Goal: Task Accomplishment & Management: Manage account settings

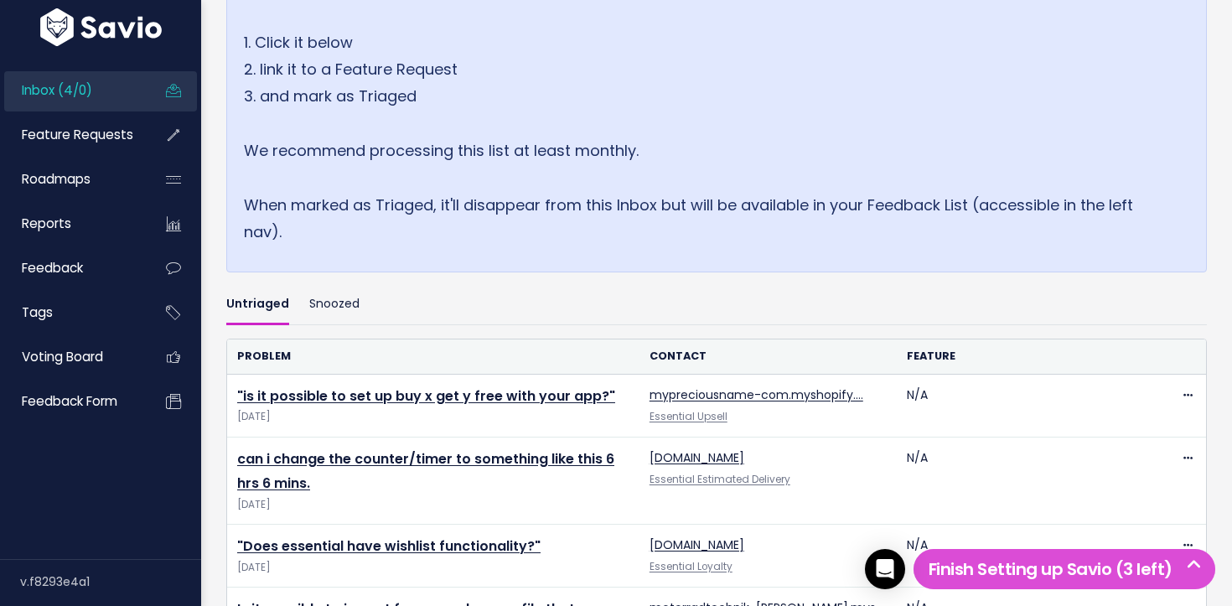
scroll to position [521, 0]
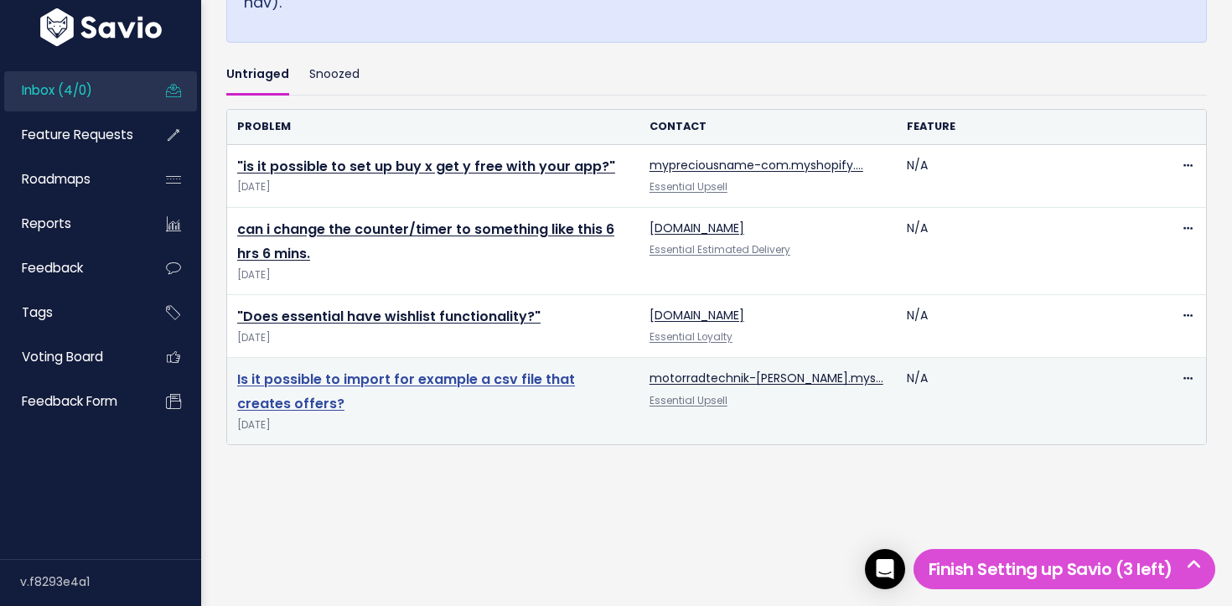
click at [416, 383] on link "Is it possible to import for example a csv file that creates offers?" at bounding box center [406, 392] width 338 height 44
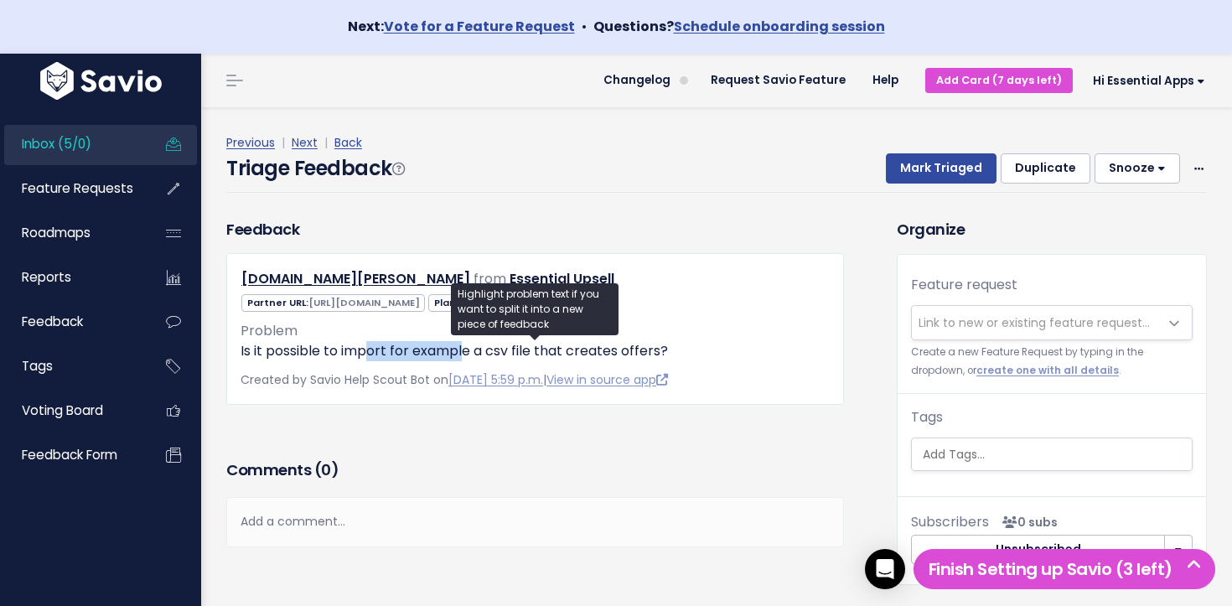
drag, startPoint x: 382, startPoint y: 346, endPoint x: 464, endPoint y: 351, distance: 82.3
click at [464, 351] on p "Is it possible to import for example a csv file that creates offers?" at bounding box center [534, 351] width 589 height 20
drag, startPoint x: 399, startPoint y: 350, endPoint x: 421, endPoint y: 348, distance: 21.9
click at [458, 351] on p "Is it possible to import for example a csv file that creates offers?" at bounding box center [534, 351] width 589 height 20
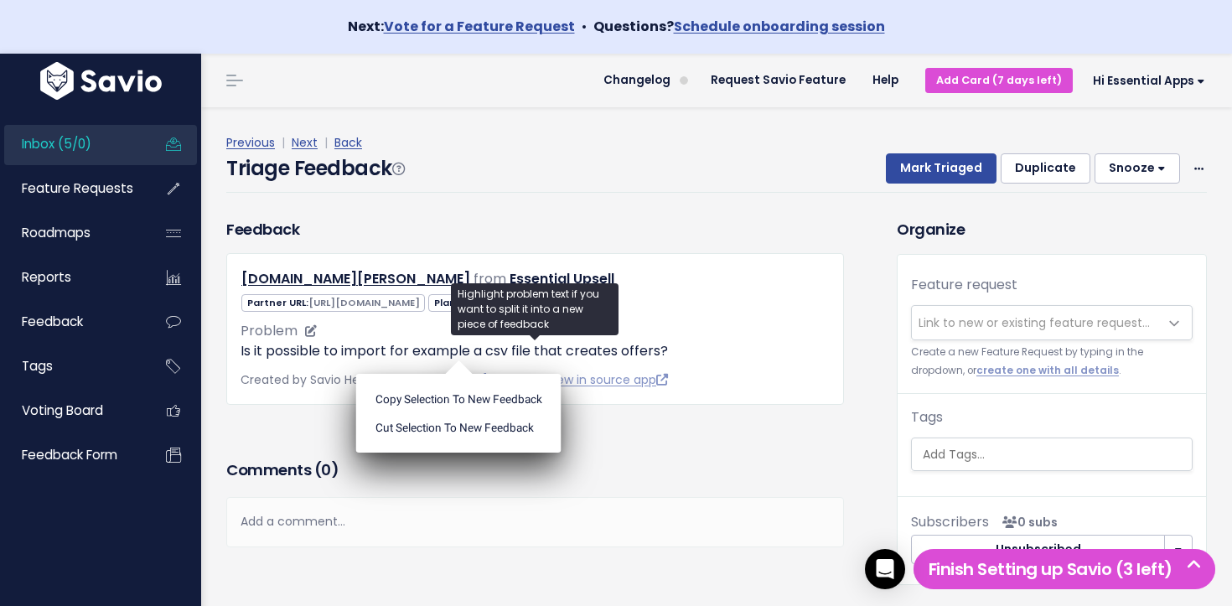
click at [413, 347] on p "Is it possible to import for example a csv file that creates offers?" at bounding box center [534, 351] width 589 height 20
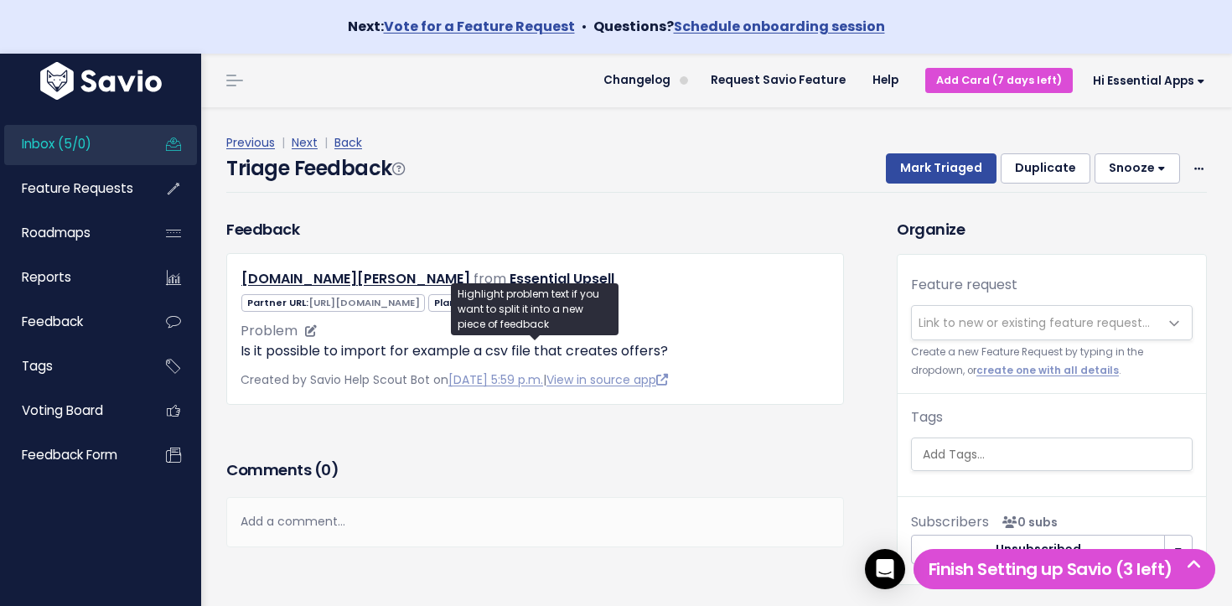
click at [406, 346] on p "Is it possible to import for example a csv file that creates offers?" at bounding box center [534, 351] width 589 height 20
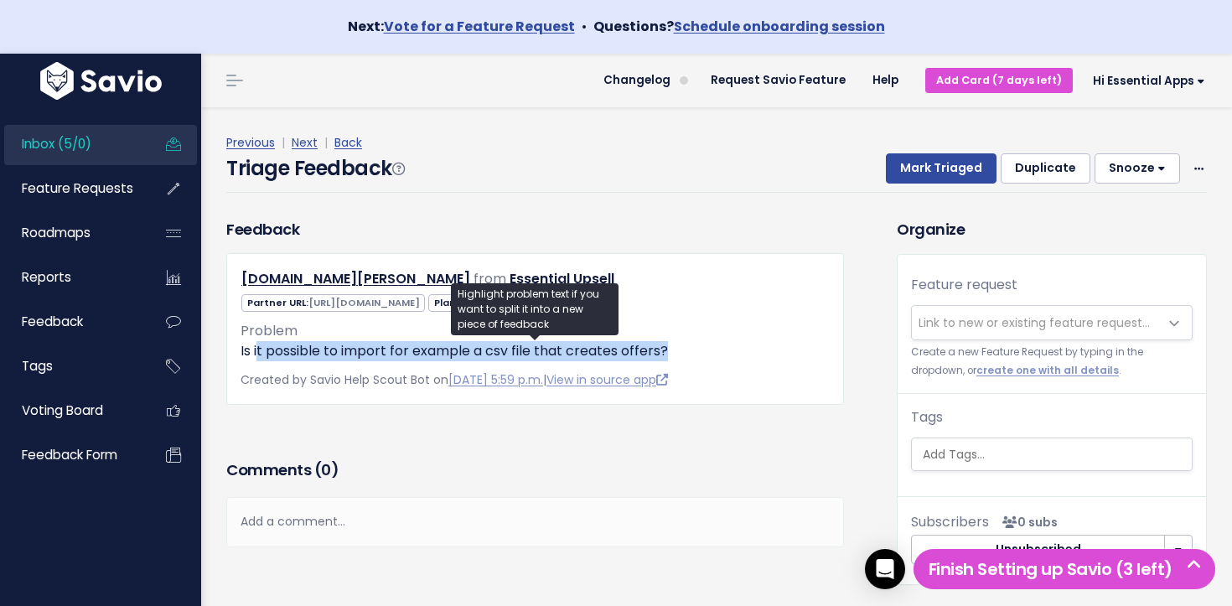
drag, startPoint x: 691, startPoint y: 353, endPoint x: 254, endPoint y: 354, distance: 437.4
click at [255, 354] on p "Is it possible to import for example a csv file that creates offers?" at bounding box center [534, 351] width 589 height 20
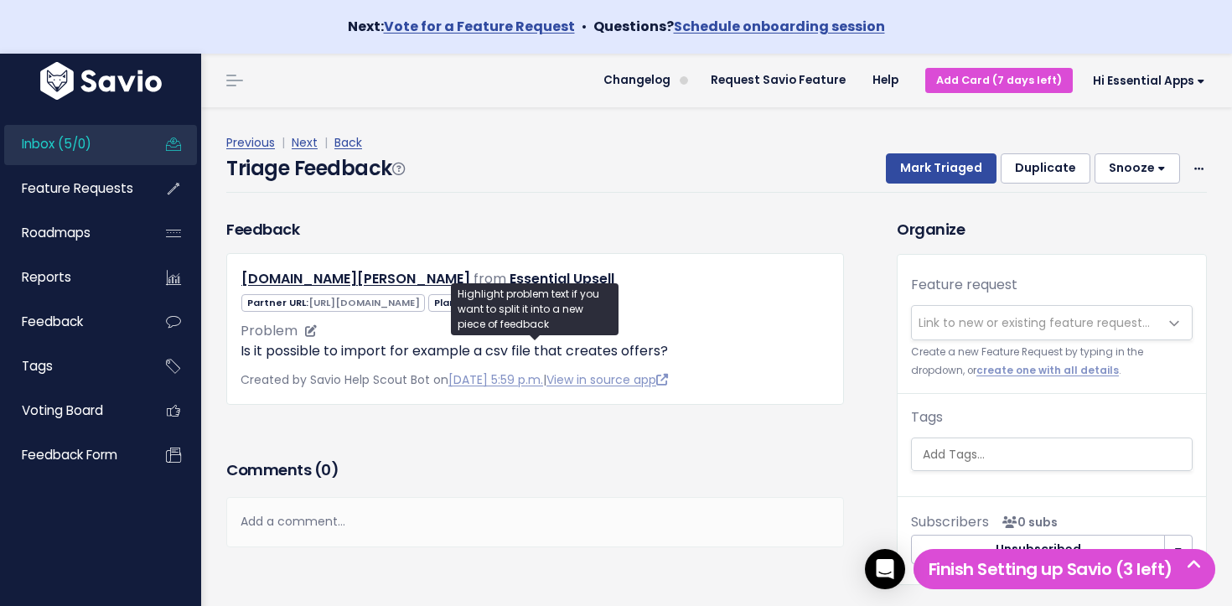
click at [0, 0] on ul "Copy selection to new Feedback Cut selection to new Feedback" at bounding box center [0, 0] width 0 height 0
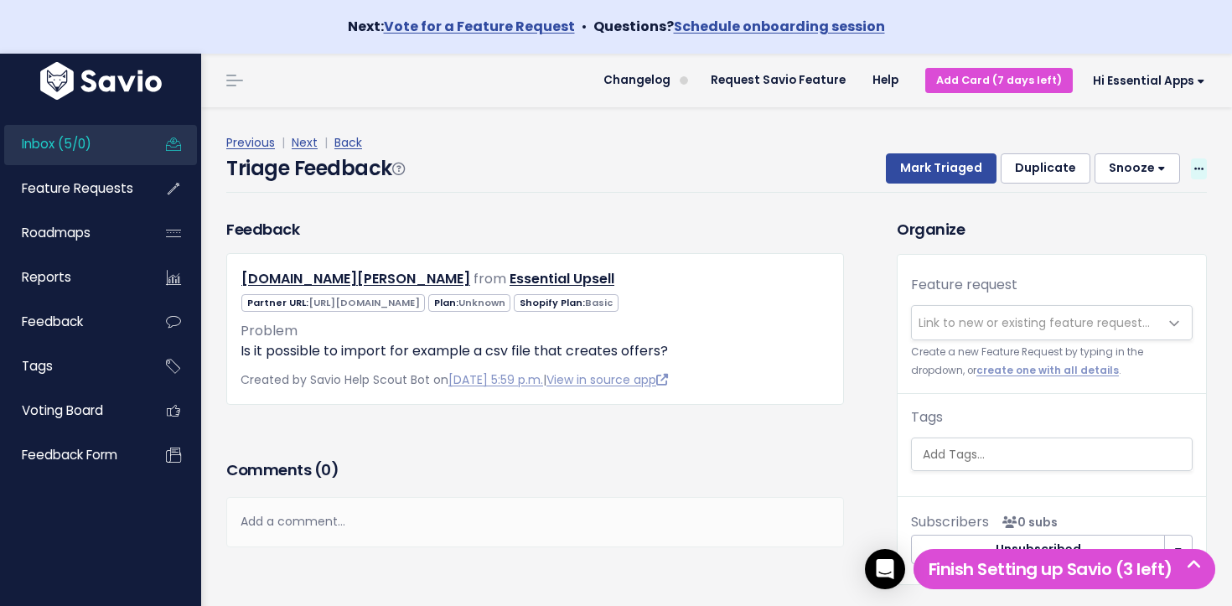
click at [1192, 166] on span at bounding box center [1199, 168] width 16 height 21
click at [1109, 249] on link "Delete" at bounding box center [1132, 247] width 121 height 33
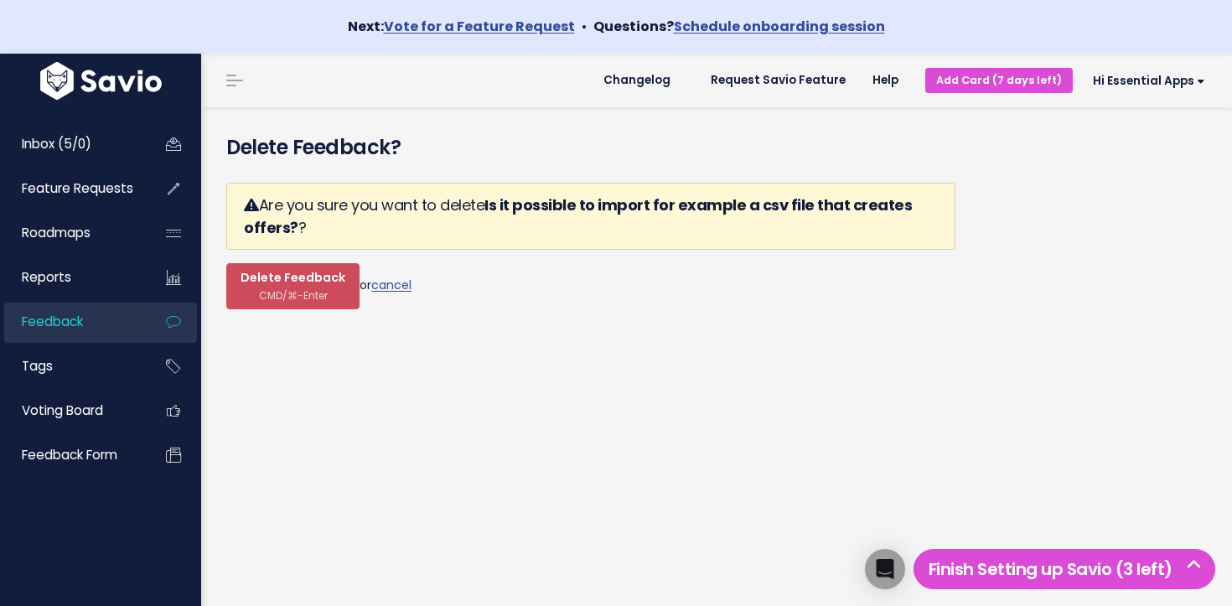
scroll to position [8, 0]
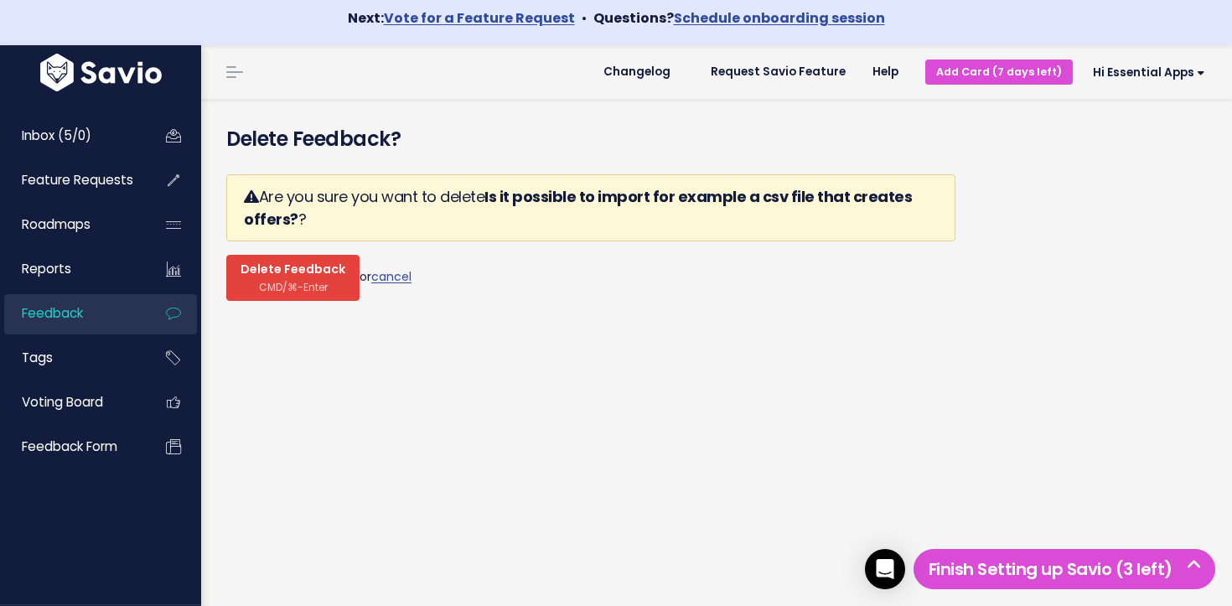
click at [313, 269] on span "Delete Feedback" at bounding box center [292, 269] width 105 height 15
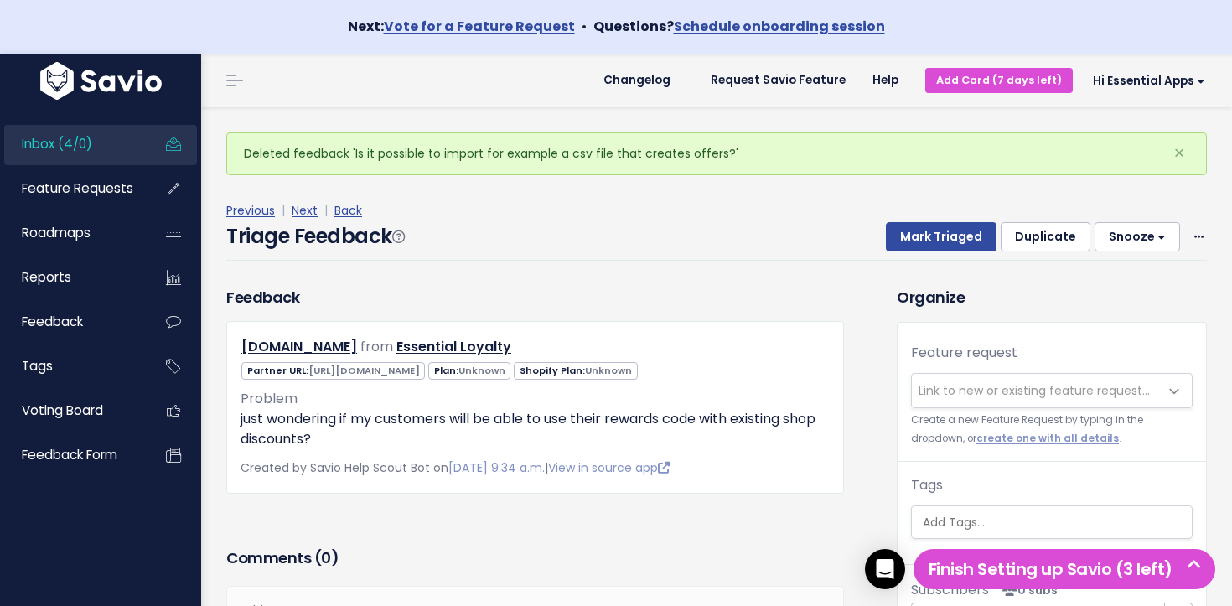
click at [82, 147] on span "Inbox (4/0)" at bounding box center [57, 144] width 70 height 18
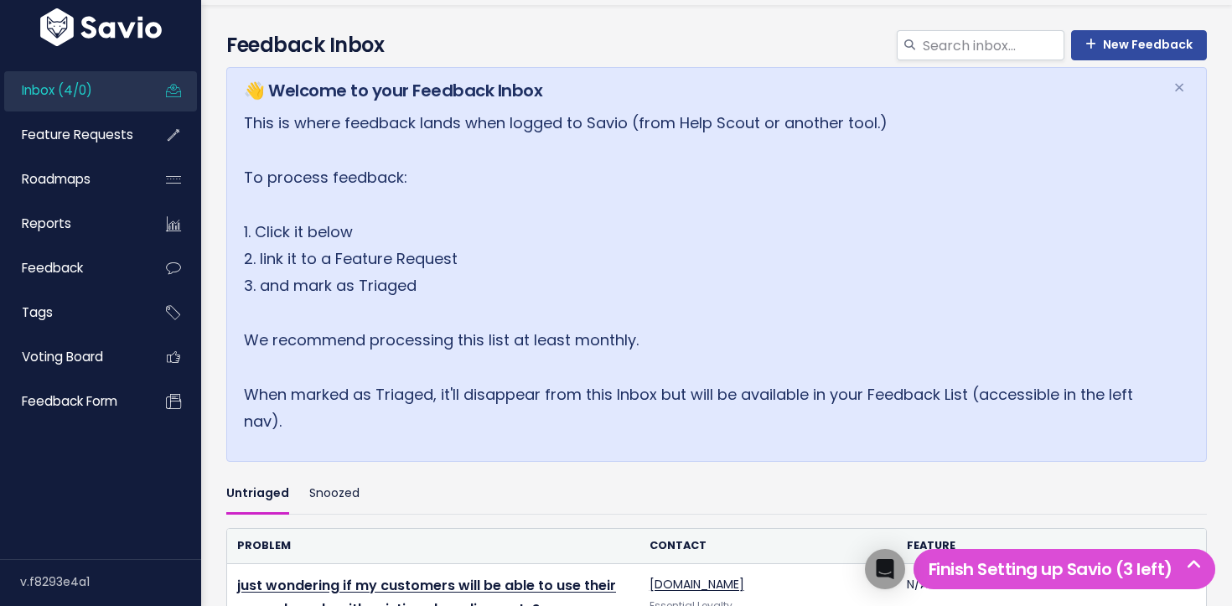
scroll to position [521, 0]
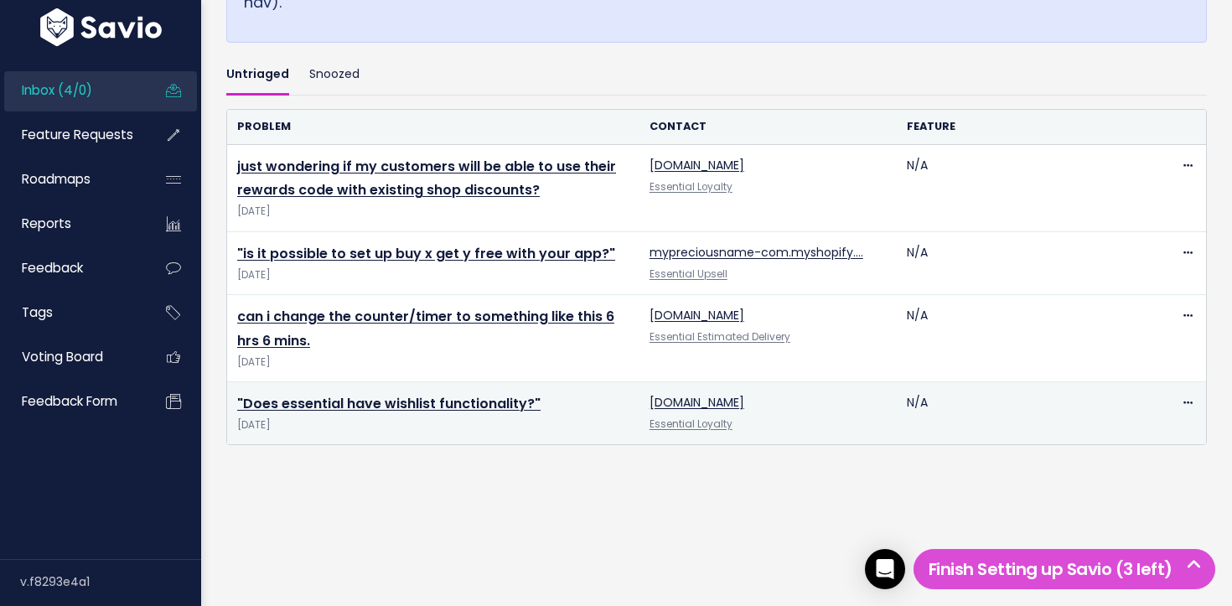
drag, startPoint x: 342, startPoint y: 403, endPoint x: 351, endPoint y: 414, distance: 14.3
click at [341, 403] on link ""Does essential have wishlist functionality?"" at bounding box center [388, 403] width 303 height 19
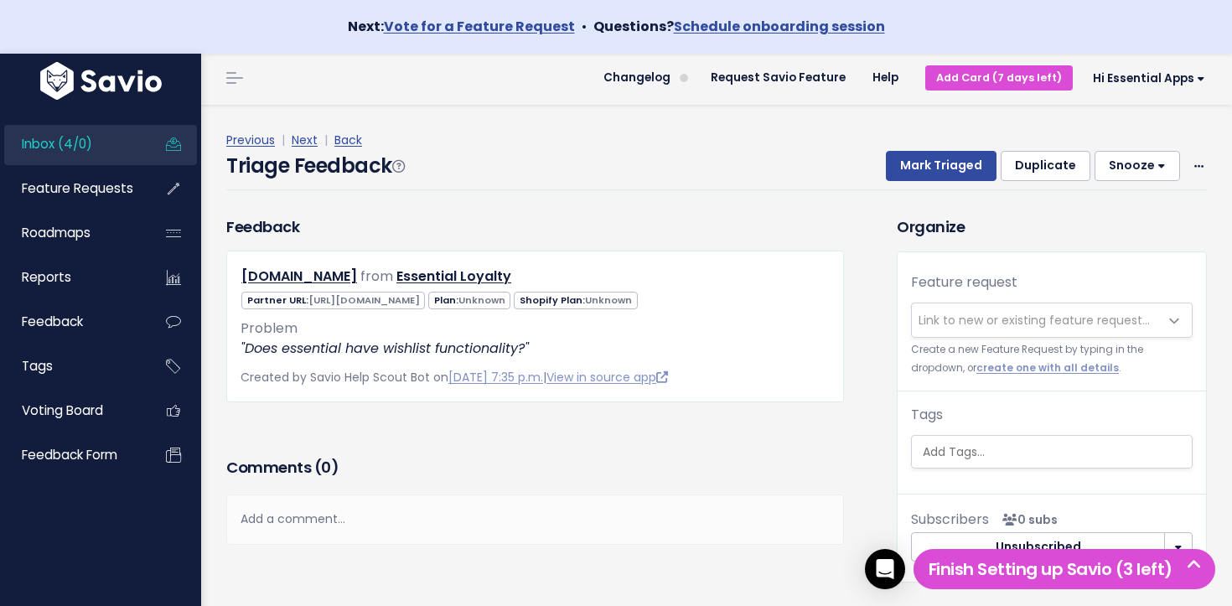
scroll to position [2, 0]
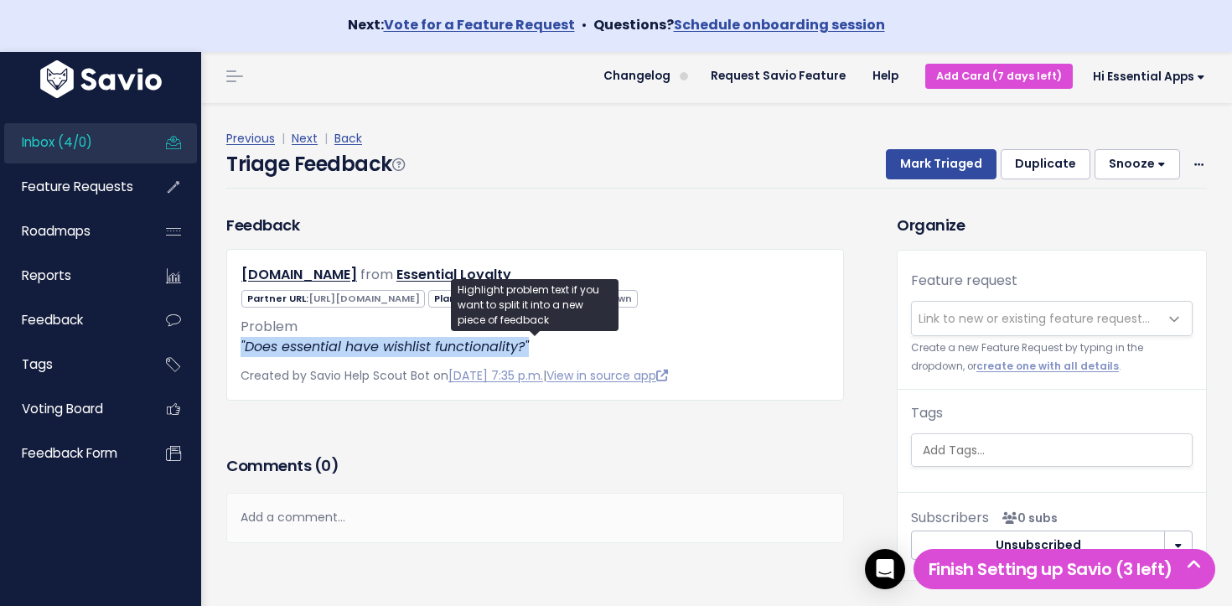
drag, startPoint x: 525, startPoint y: 349, endPoint x: 214, endPoint y: 349, distance: 311.7
click at [214, 349] on div "Feedback nfxsrt-iu.myshopify.com from Essential Loyalty" at bounding box center [535, 307] width 643 height 187
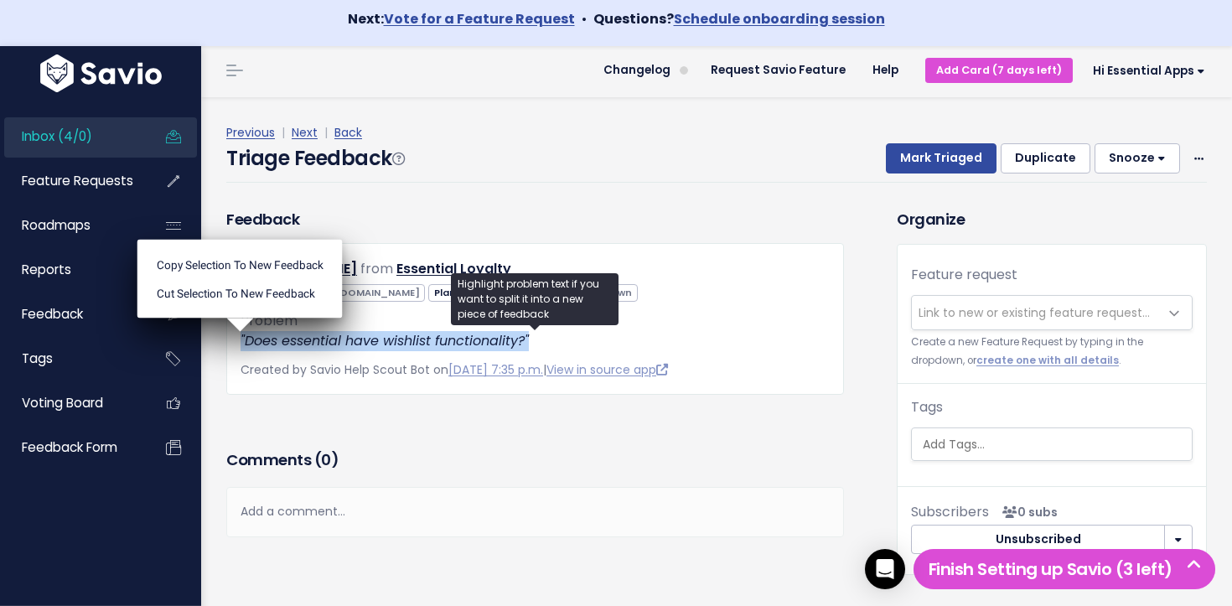
scroll to position [9, 0]
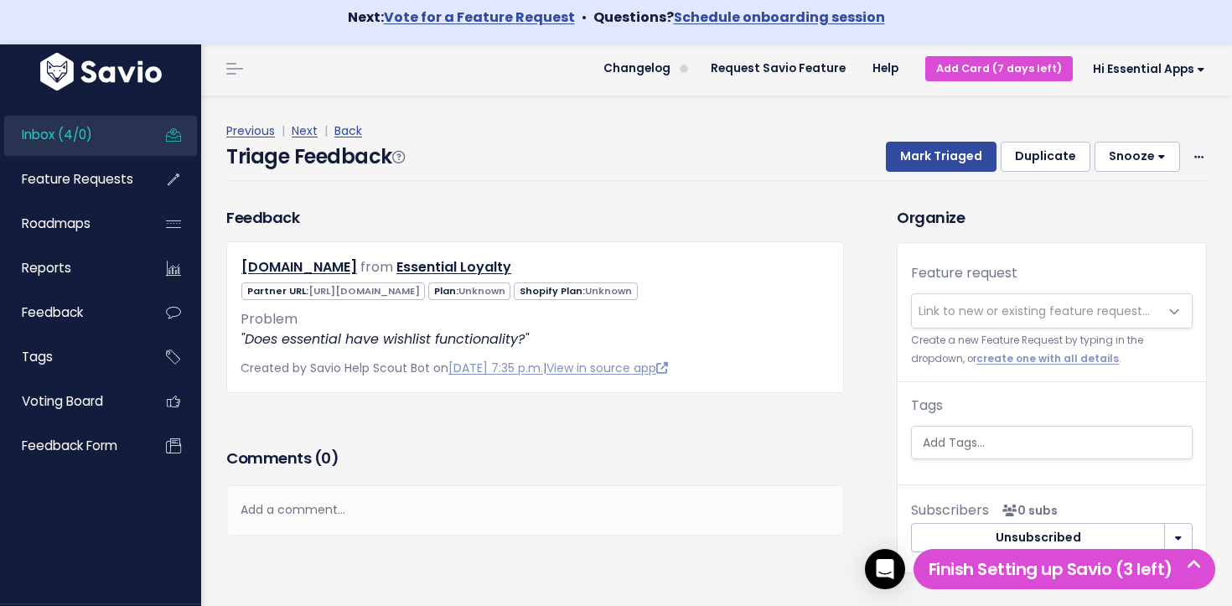
click at [354, 464] on h3 "Comments ( 0 )" at bounding box center [535, 458] width 618 height 23
click at [628, 371] on link "View in source app" at bounding box center [606, 367] width 121 height 17
click at [1197, 153] on icon at bounding box center [1198, 158] width 9 height 11
click at [1101, 234] on link "Delete" at bounding box center [1132, 236] width 121 height 33
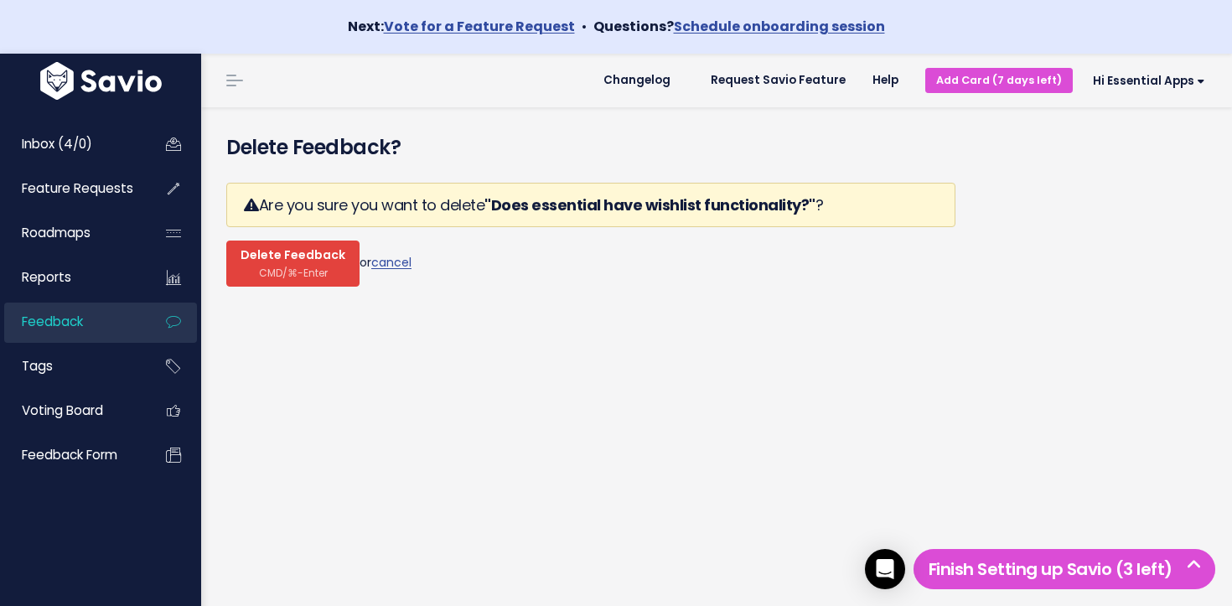
click at [299, 254] on span "Delete Feedback" at bounding box center [292, 255] width 105 height 15
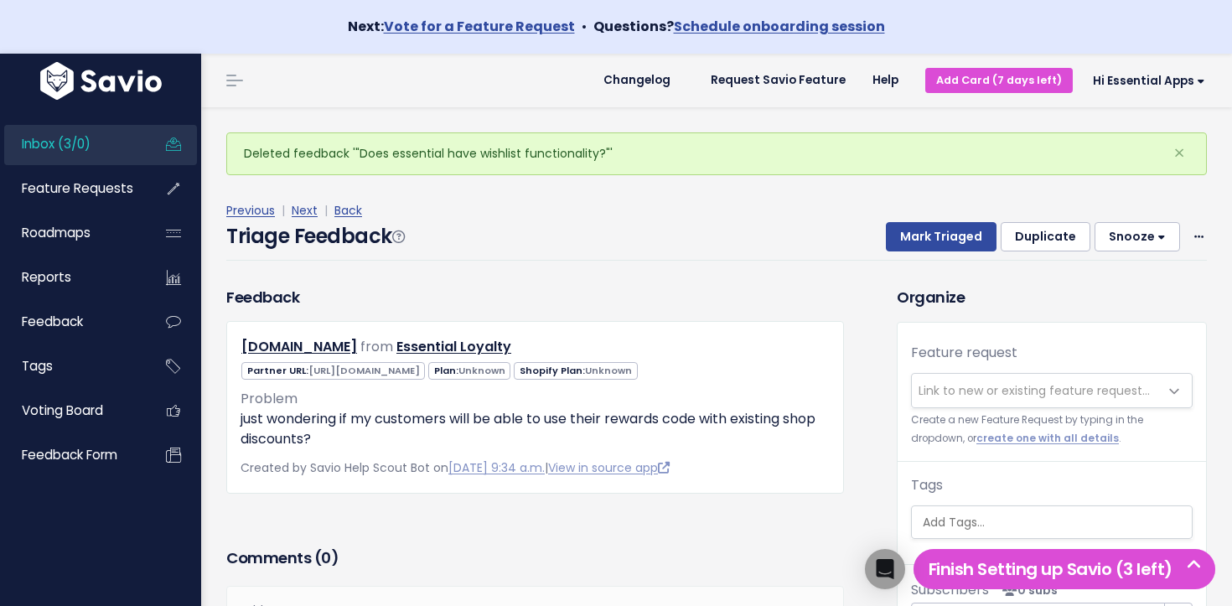
click at [140, 146] on li "Inbox (3/0)" at bounding box center [100, 145] width 193 height 40
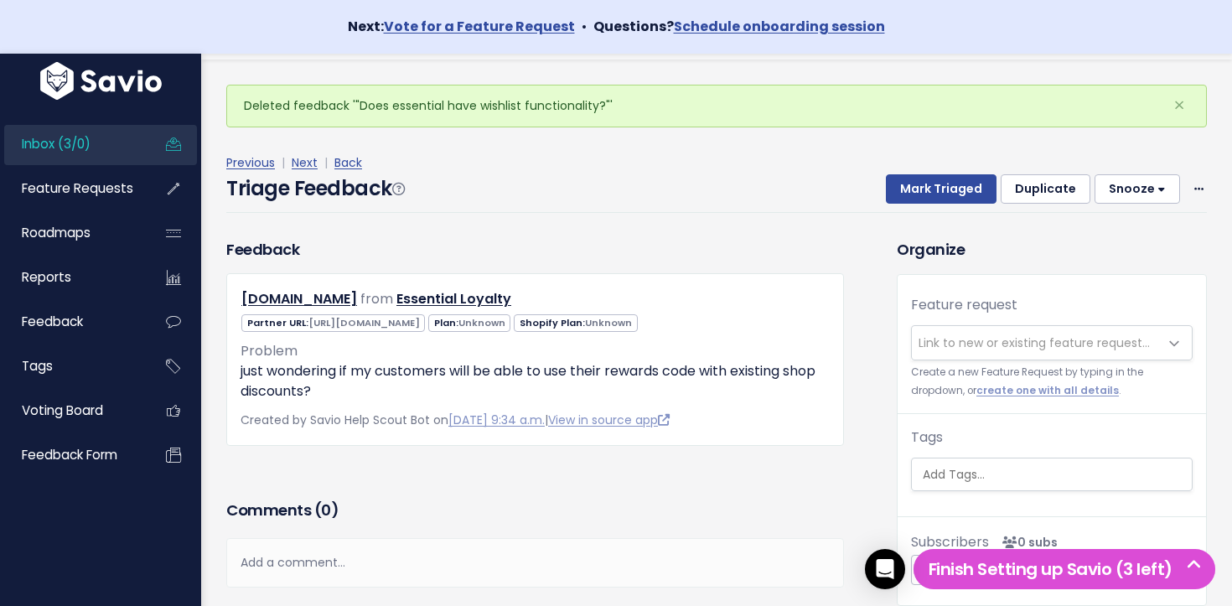
click at [92, 142] on link "Inbox (3/0)" at bounding box center [71, 144] width 135 height 39
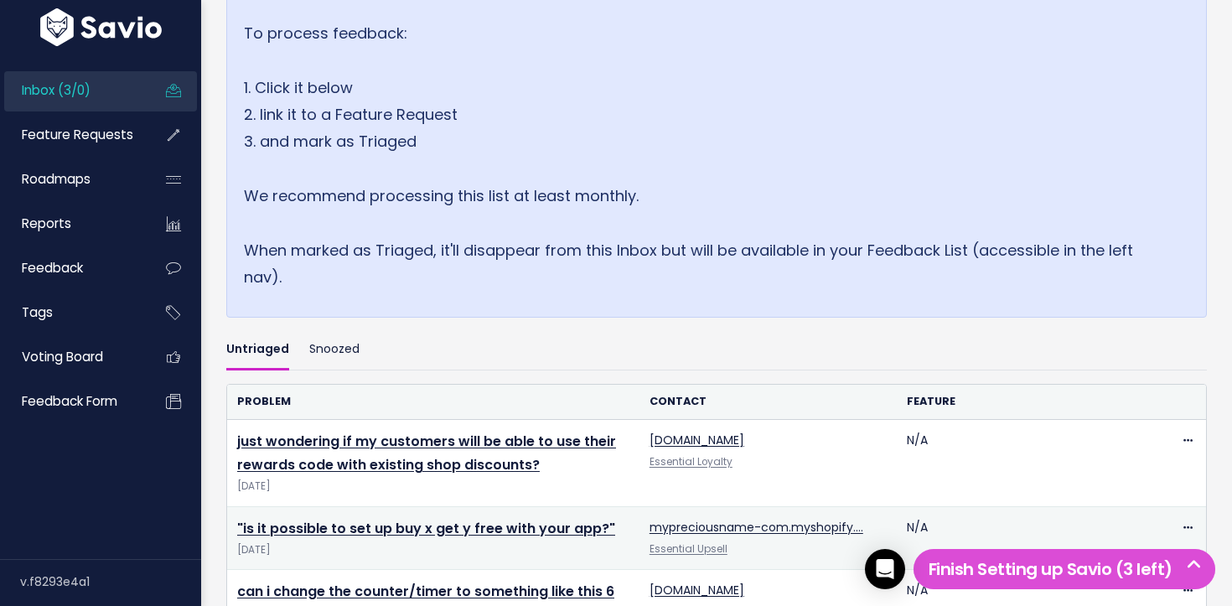
scroll to position [458, 0]
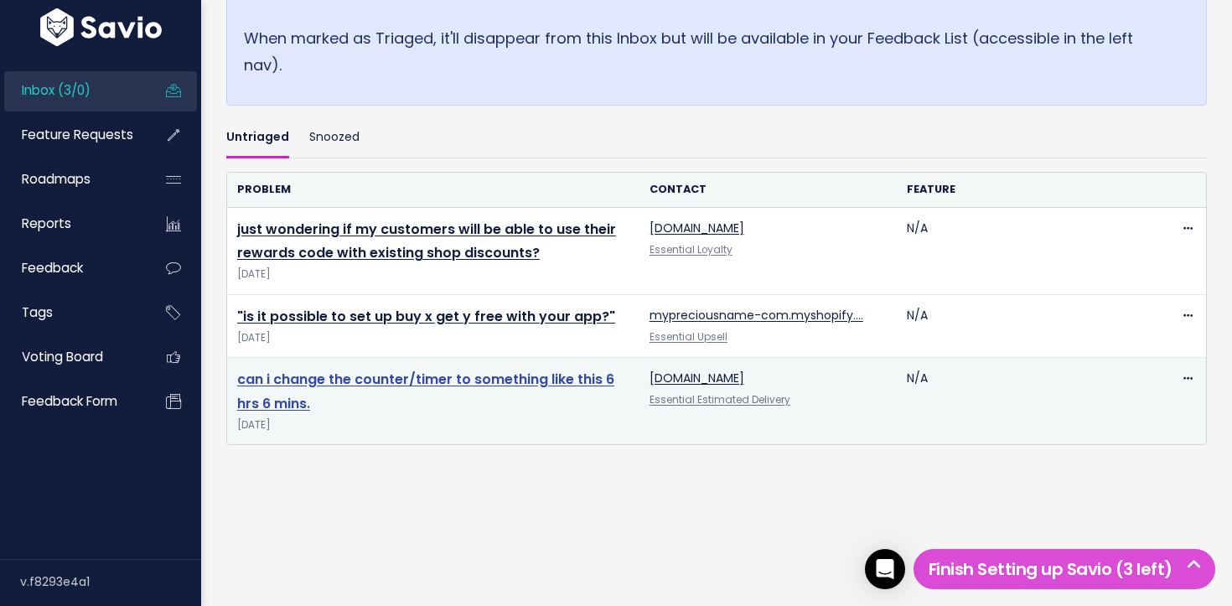
click at [449, 375] on link "can i change the counter/timer to something like this 6 hrs 6 mins." at bounding box center [425, 392] width 377 height 44
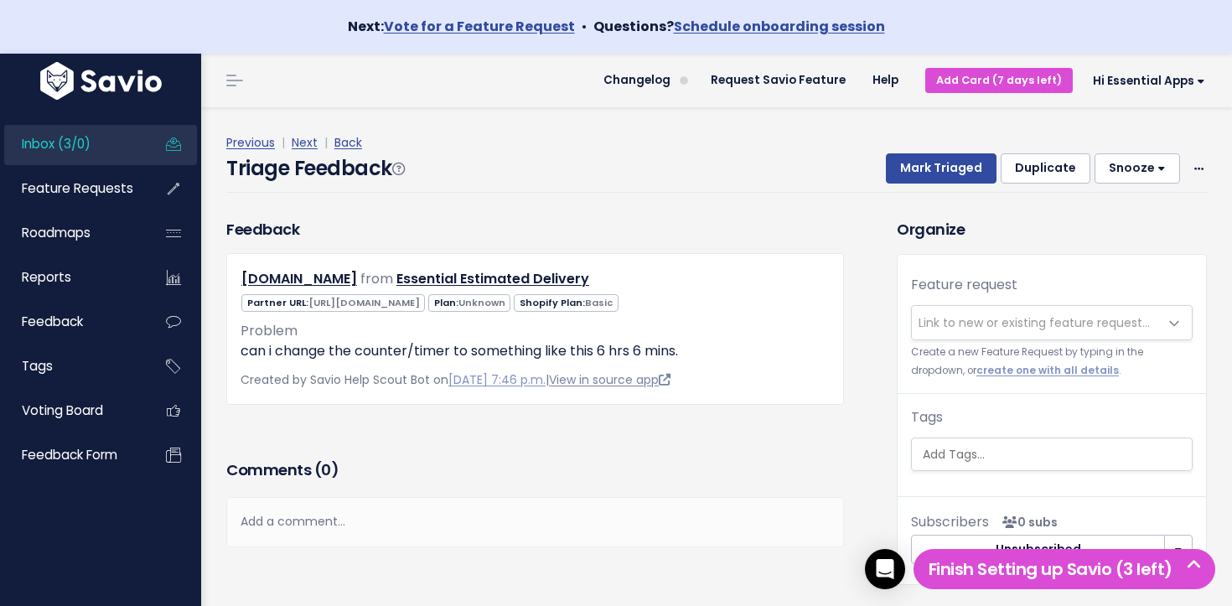
click at [639, 385] on link "View in source app" at bounding box center [609, 379] width 121 height 17
click at [1201, 167] on icon at bounding box center [1198, 169] width 9 height 11
click at [1114, 246] on link "Delete" at bounding box center [1132, 247] width 121 height 33
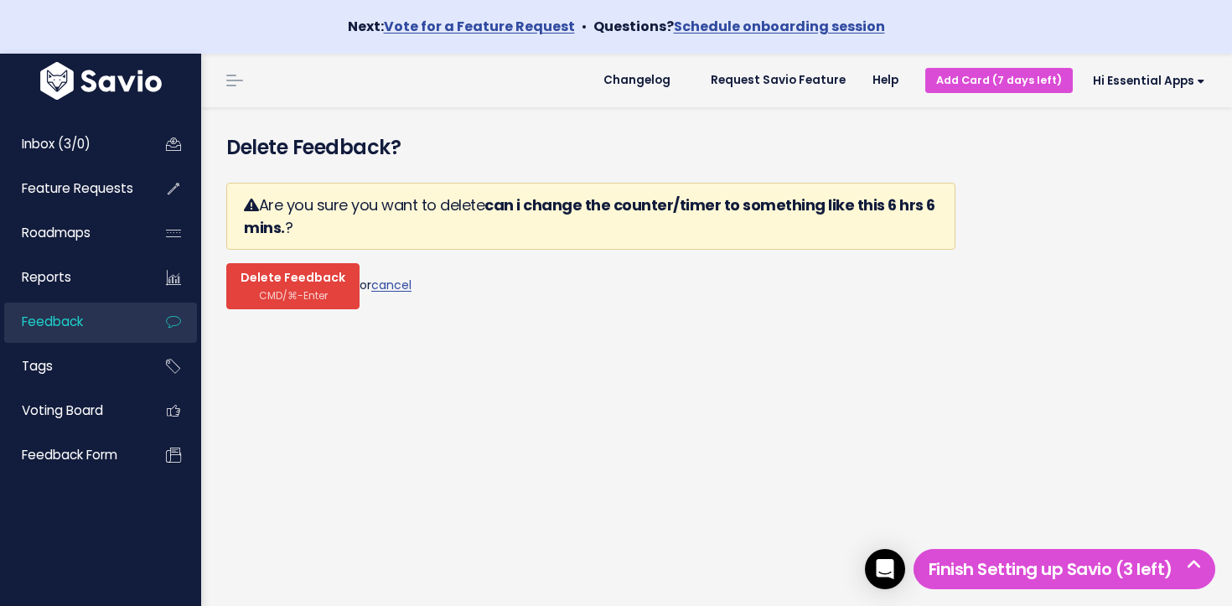
click at [296, 287] on button "Delete Feedback CMD/⌘-Enter" at bounding box center [292, 286] width 133 height 46
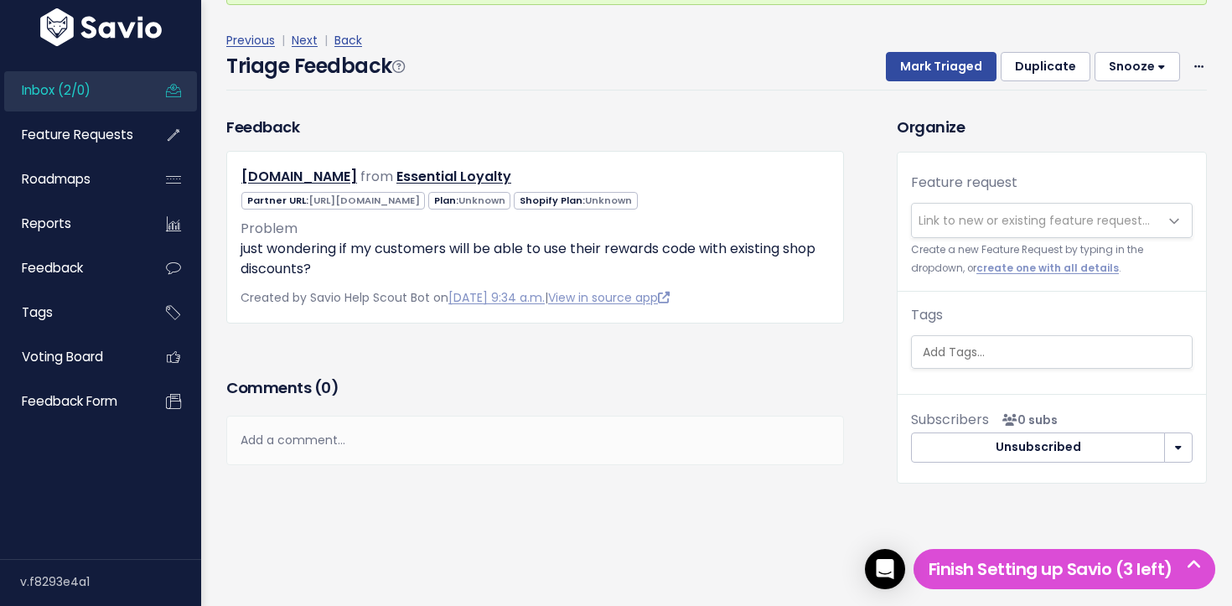
scroll to position [135, 0]
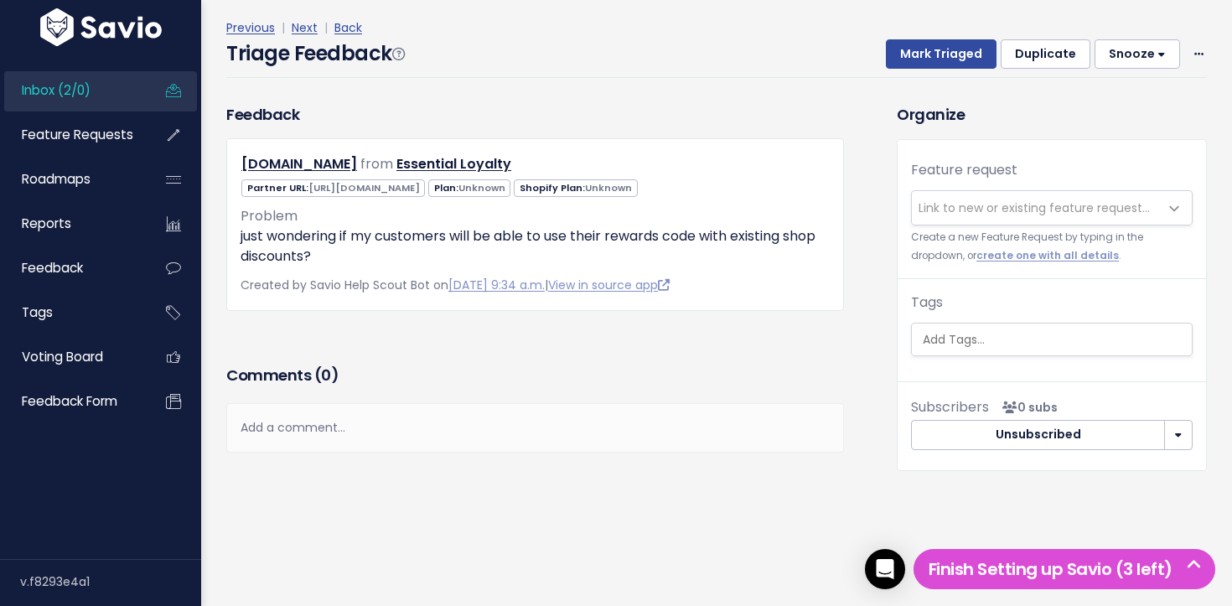
click at [123, 102] on link "Inbox (2/0)" at bounding box center [71, 90] width 135 height 39
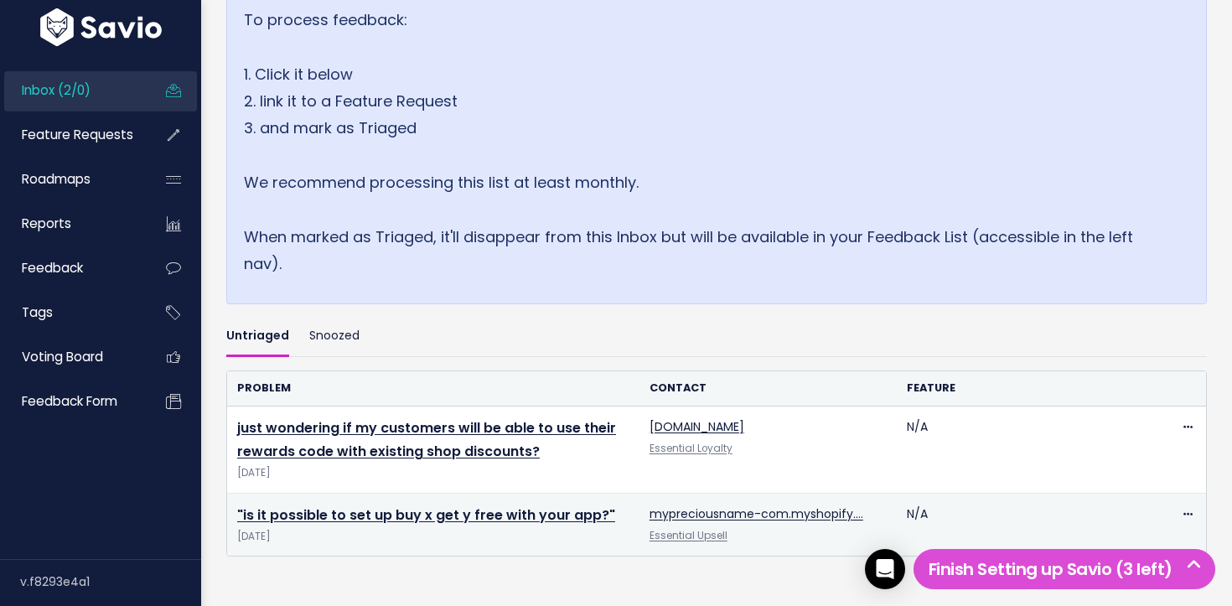
scroll to position [371, 0]
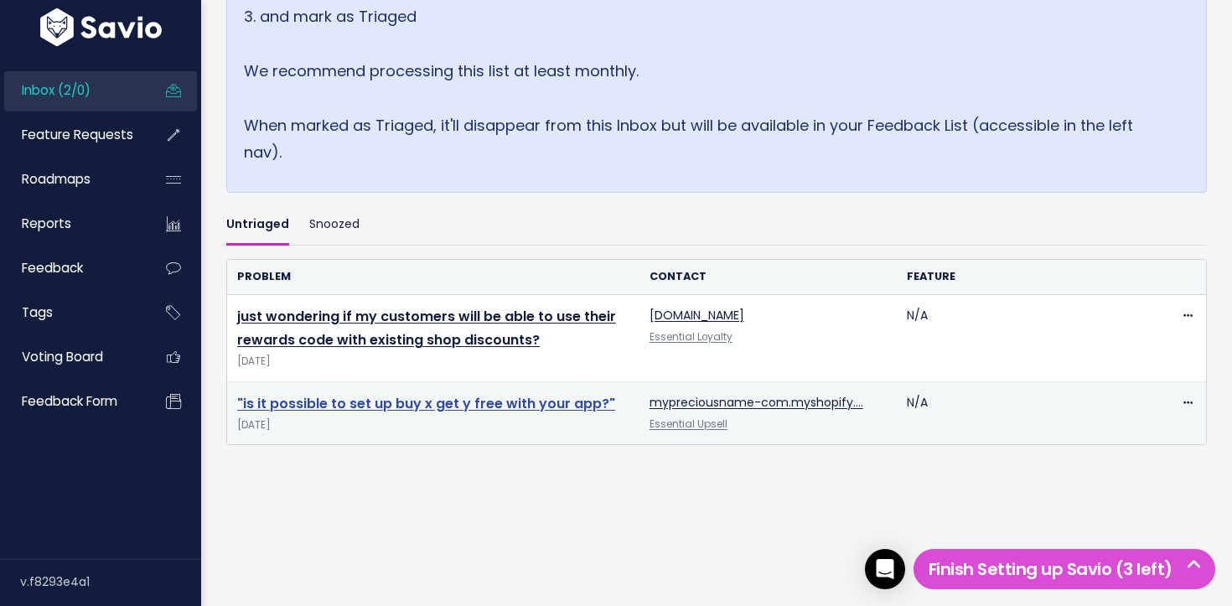
click at [353, 402] on link ""is it possible to set up buy x get y free with your app?"" at bounding box center [426, 403] width 378 height 19
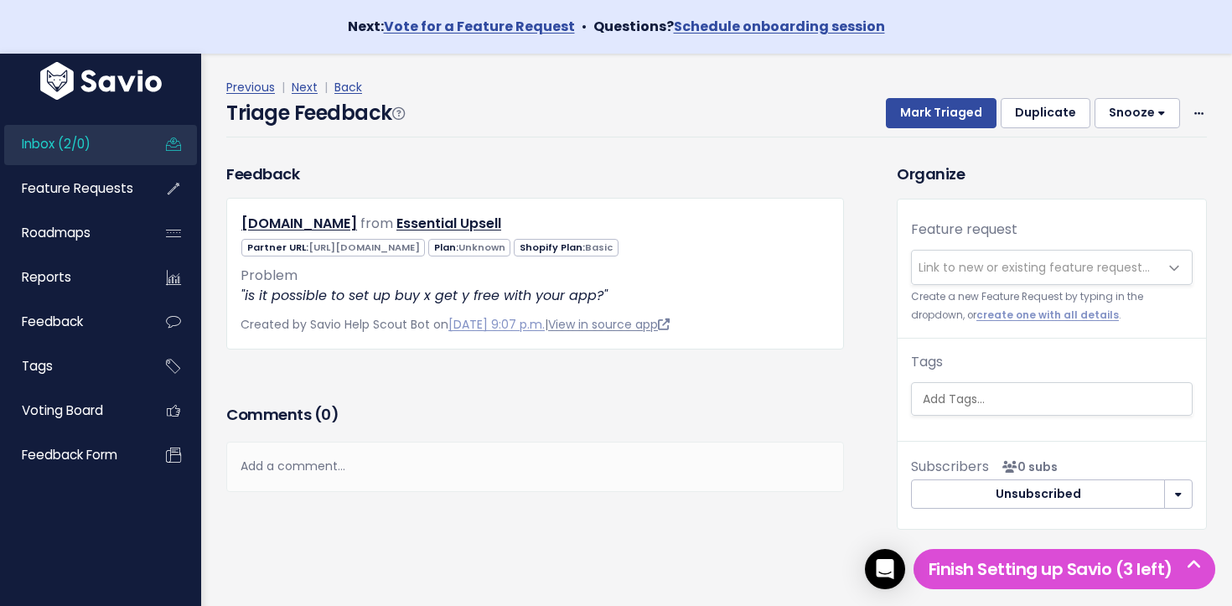
click at [587, 321] on link "View in source app" at bounding box center [608, 324] width 121 height 17
click at [87, 138] on span "Inbox (2/0)" at bounding box center [56, 144] width 69 height 18
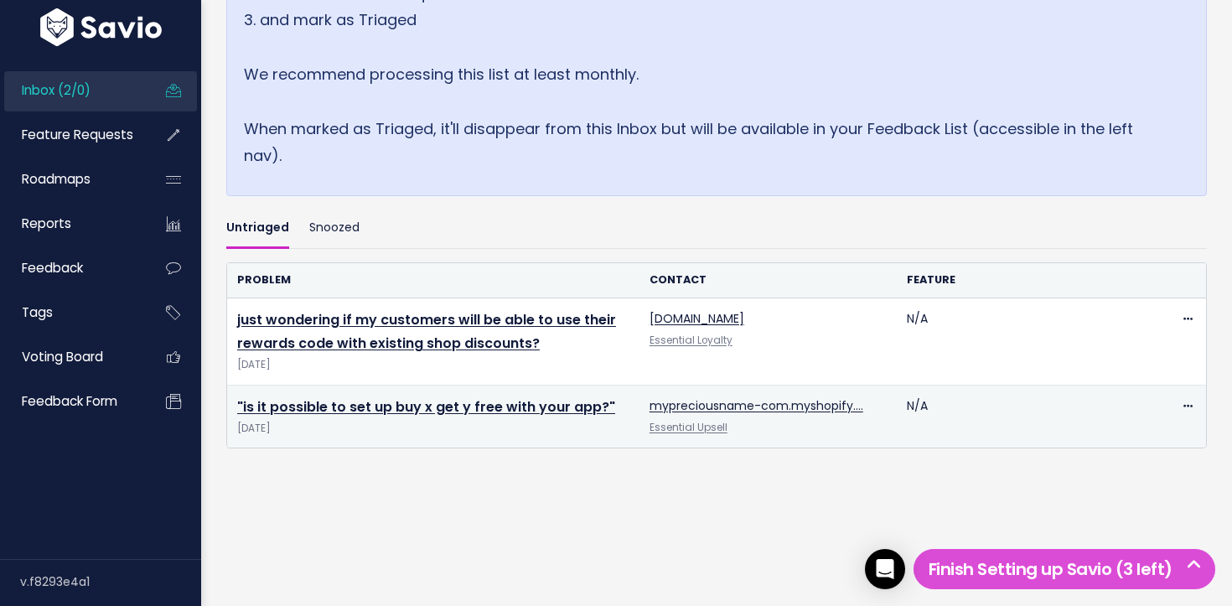
scroll to position [366, 0]
click at [455, 406] on link ""is it possible to set up buy x get y free with your app?"" at bounding box center [426, 408] width 378 height 19
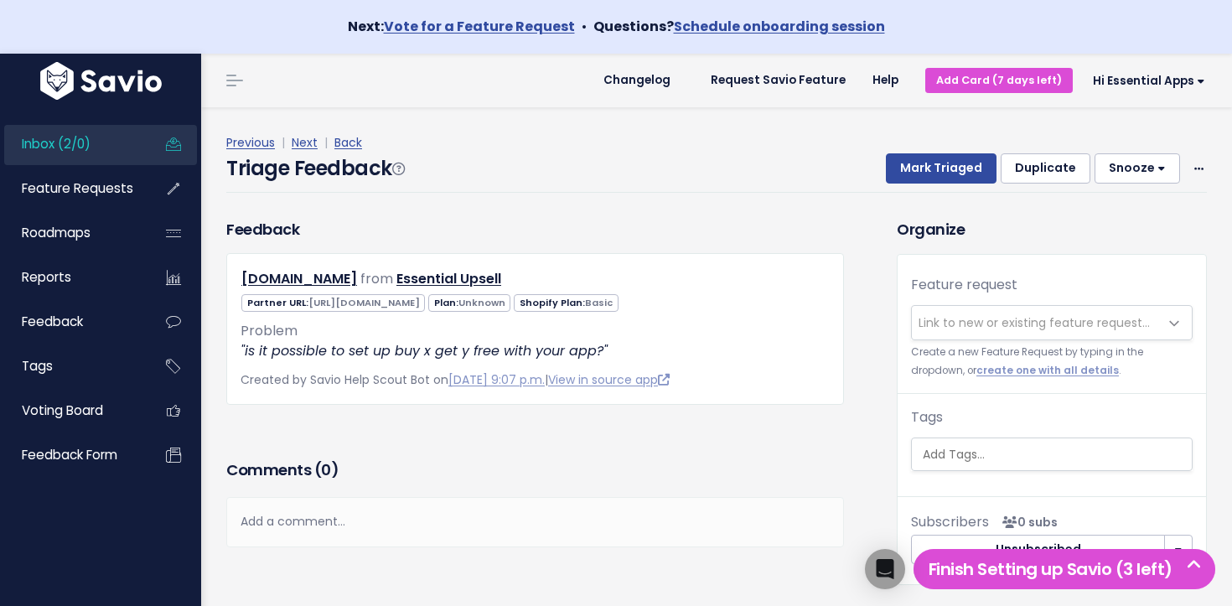
scroll to position [55, 0]
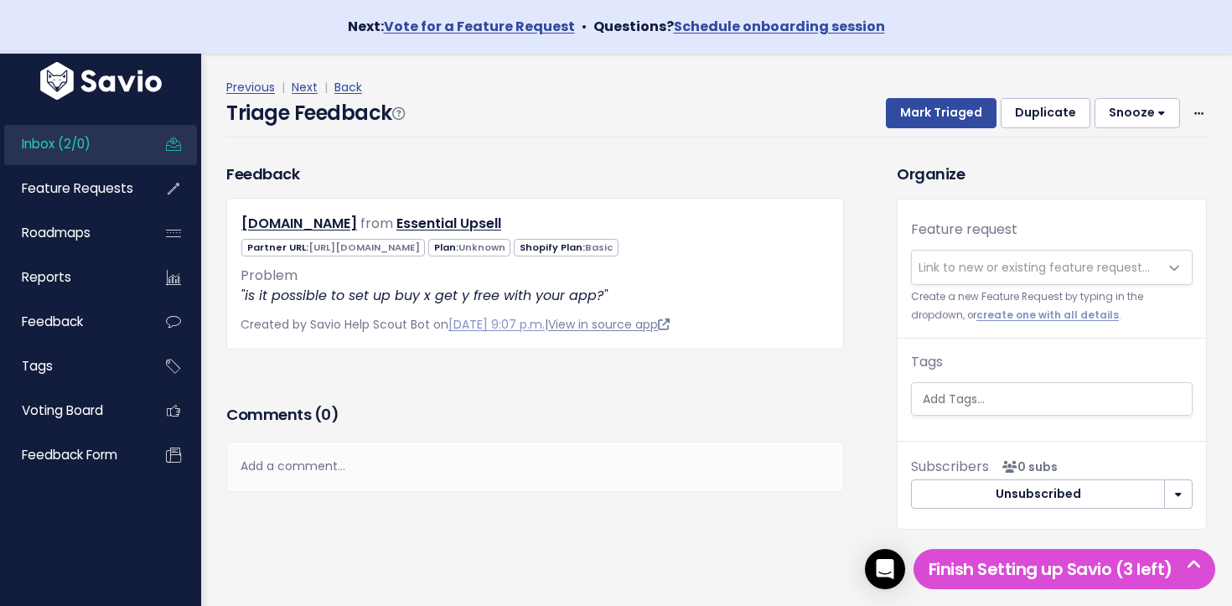
click at [608, 328] on link "View in source app" at bounding box center [608, 324] width 121 height 17
click at [1001, 272] on span "Link to new or existing feature request..." at bounding box center [1033, 267] width 231 height 17
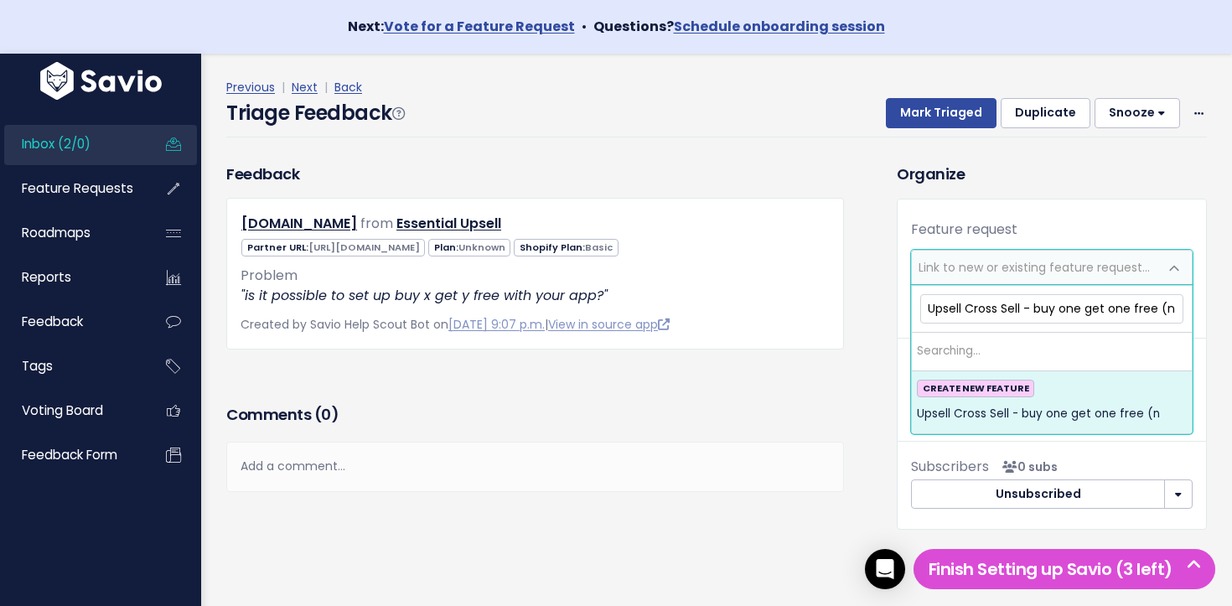
scroll to position [0, 0]
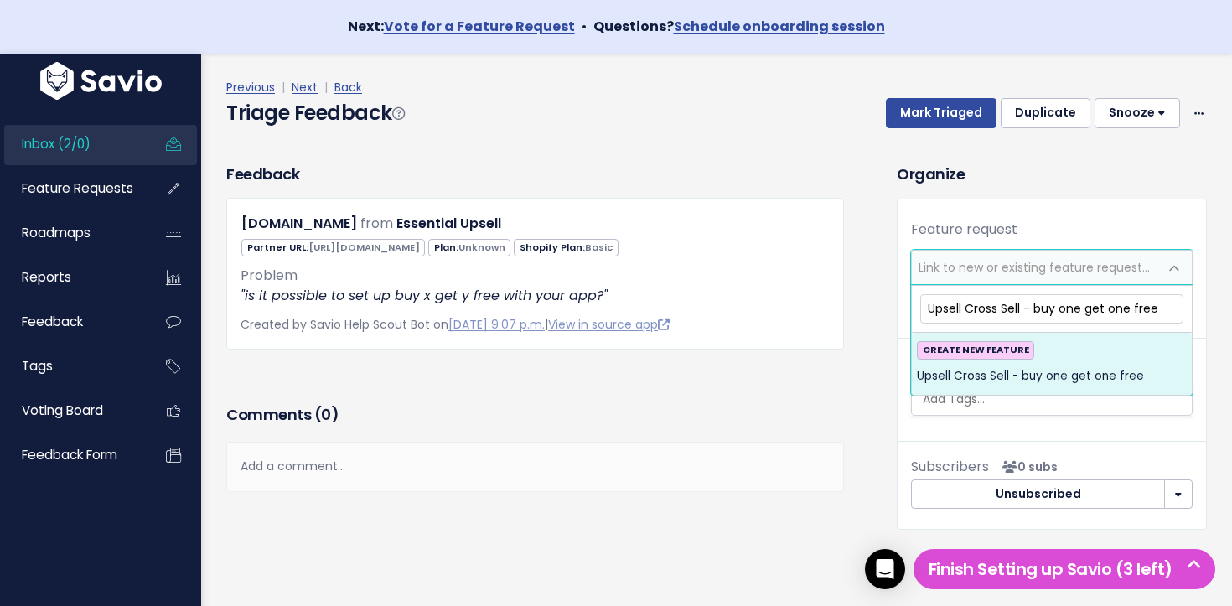
type input "Upsell Cross Sell - buy one get one free"
click at [1078, 375] on span "Upsell Cross Sell - buy one get one free" at bounding box center [1030, 376] width 227 height 20
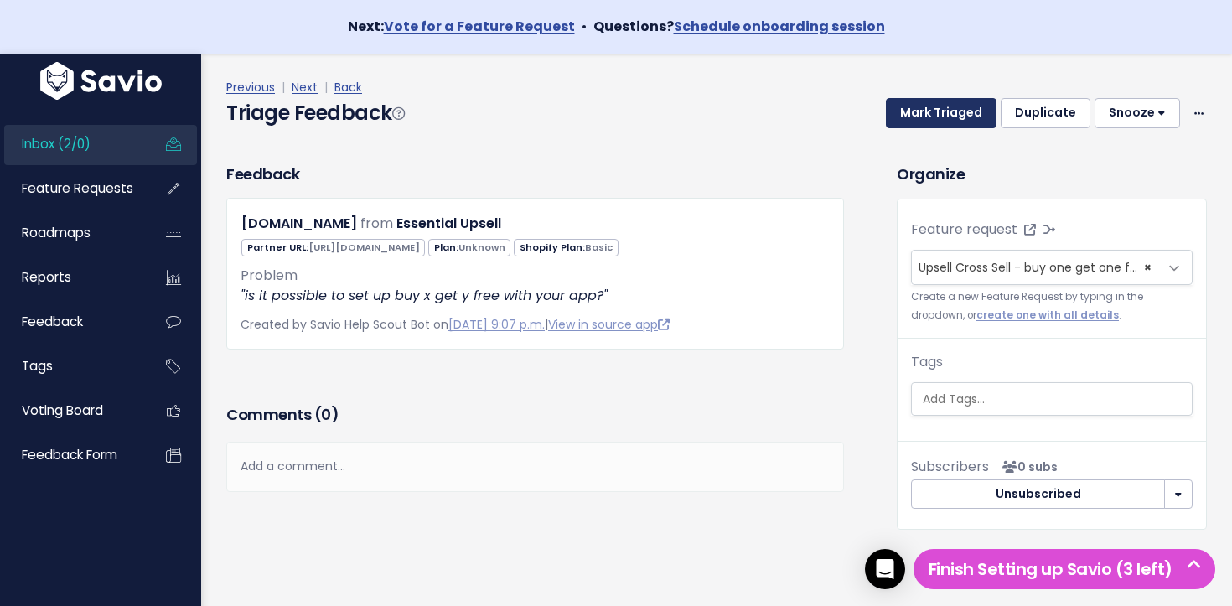
click at [944, 111] on button "Mark Triaged" at bounding box center [941, 113] width 111 height 30
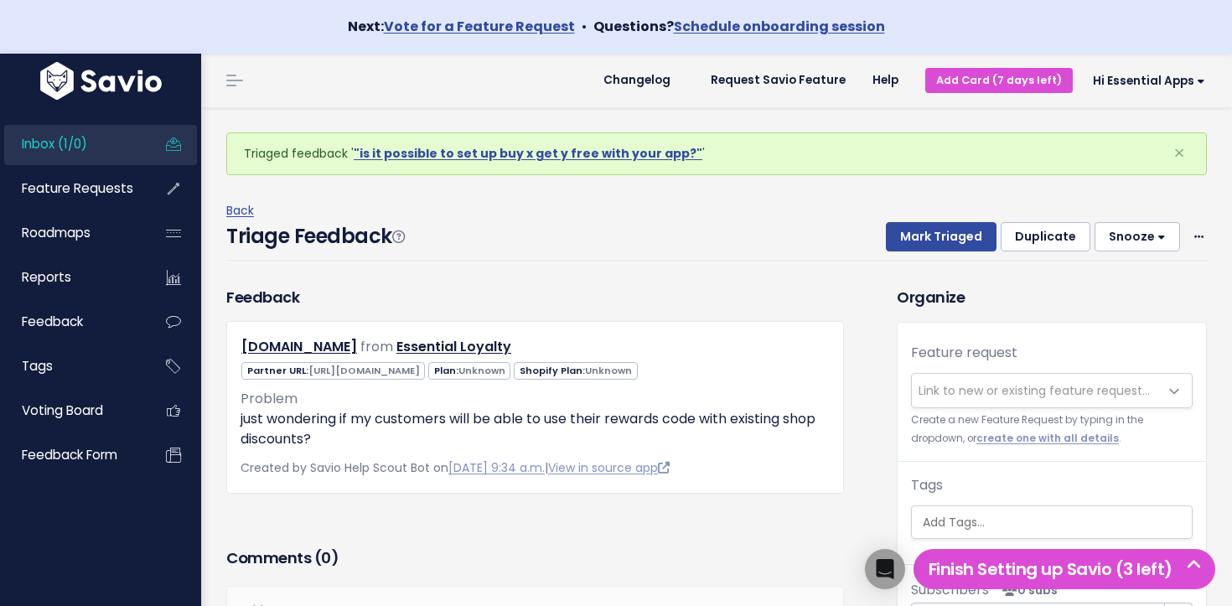
click at [101, 147] on link "Inbox (1/0)" at bounding box center [71, 144] width 135 height 39
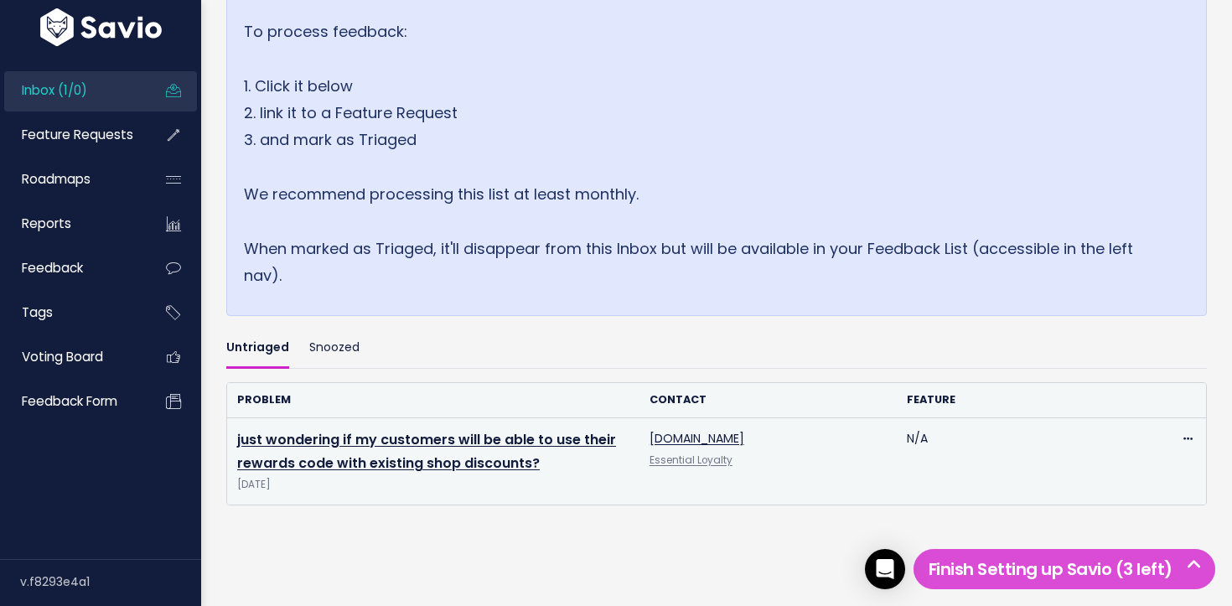
scroll to position [308, 0]
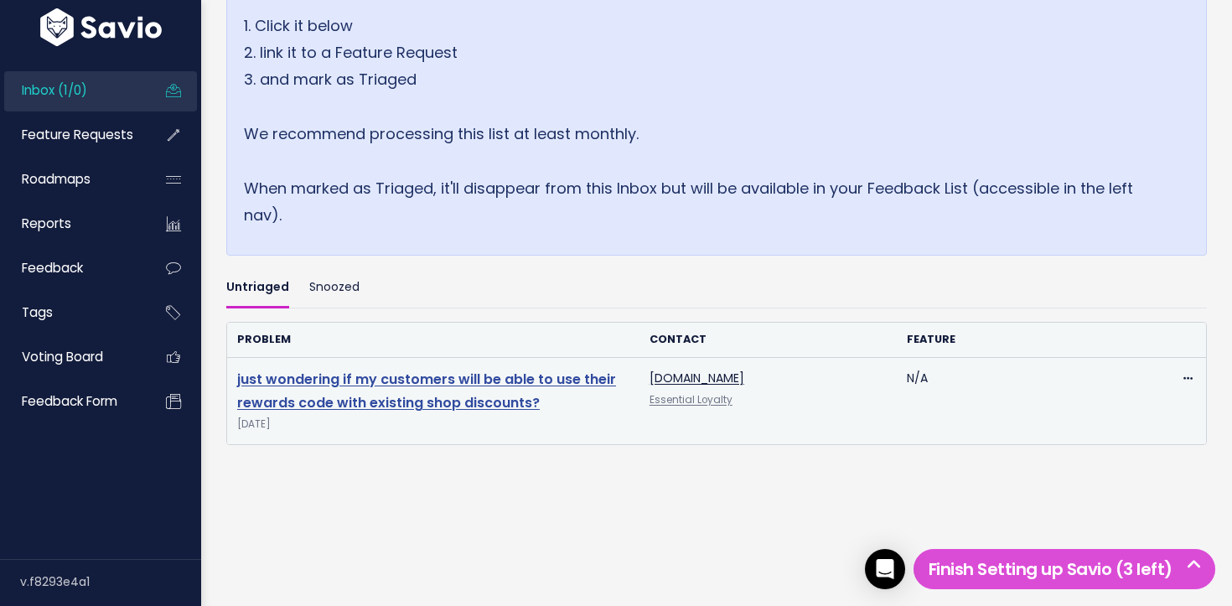
click at [365, 373] on link "just wondering if my customers will be able to use their rewards code with exis…" at bounding box center [426, 392] width 379 height 44
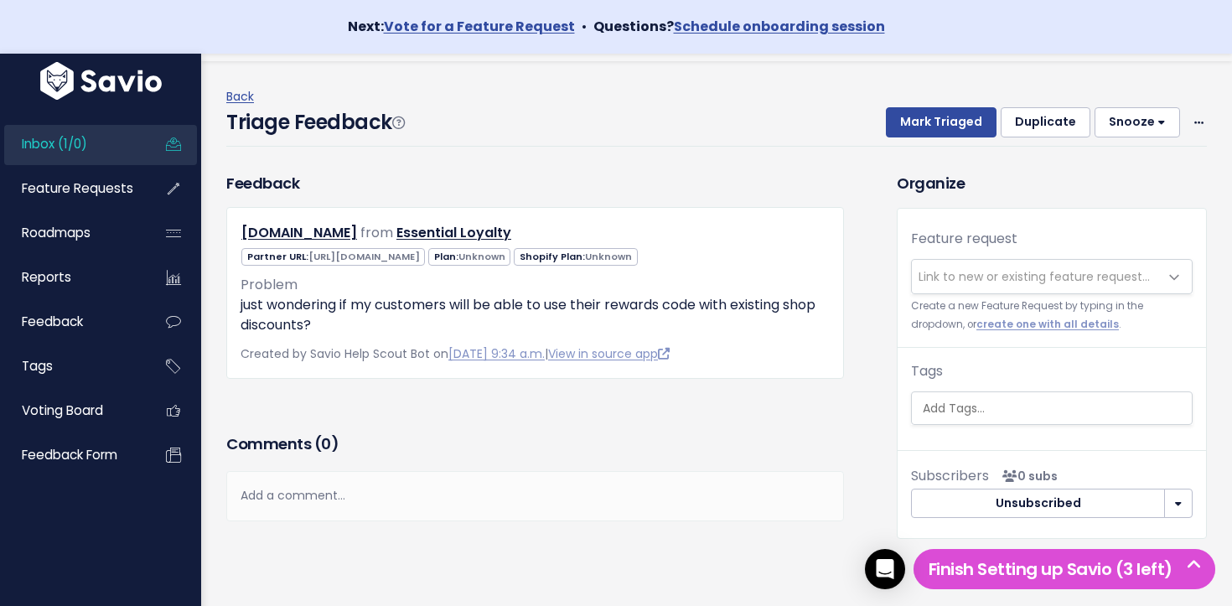
scroll to position [49, 0]
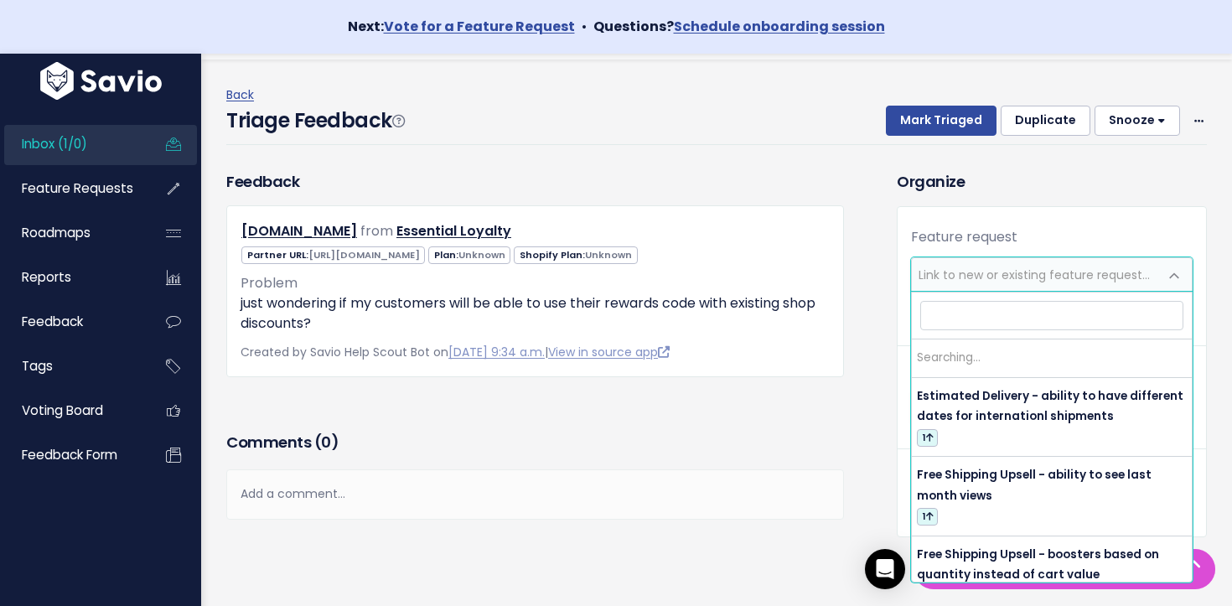
click at [985, 272] on span "Link to new or existing feature request..." at bounding box center [1033, 274] width 231 height 17
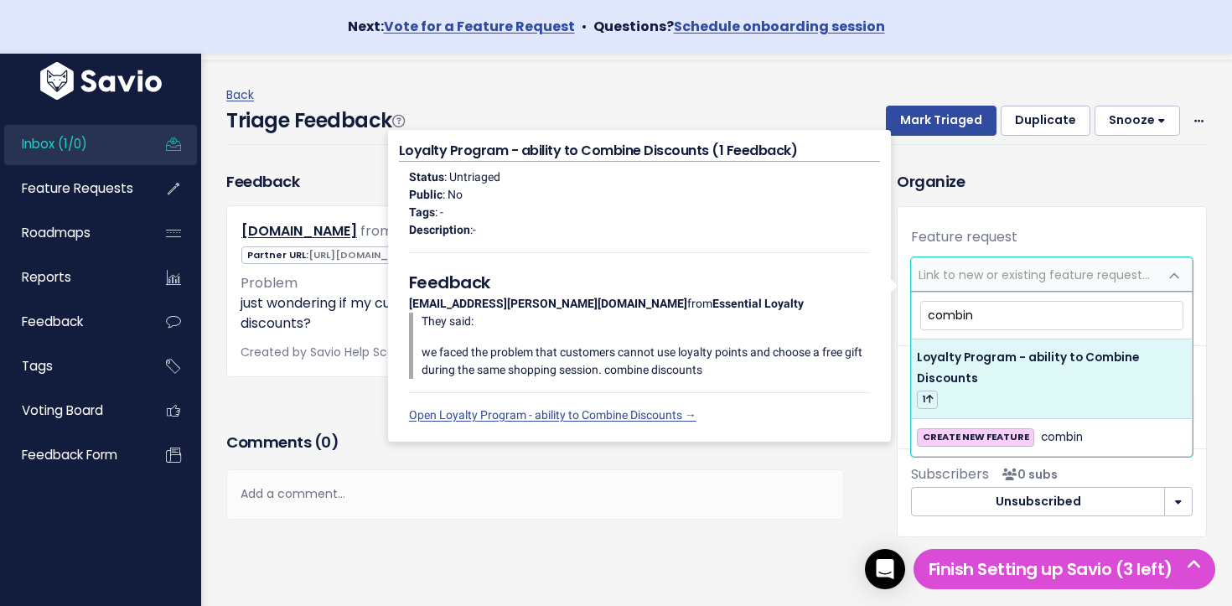
type input "combin"
select select "64477"
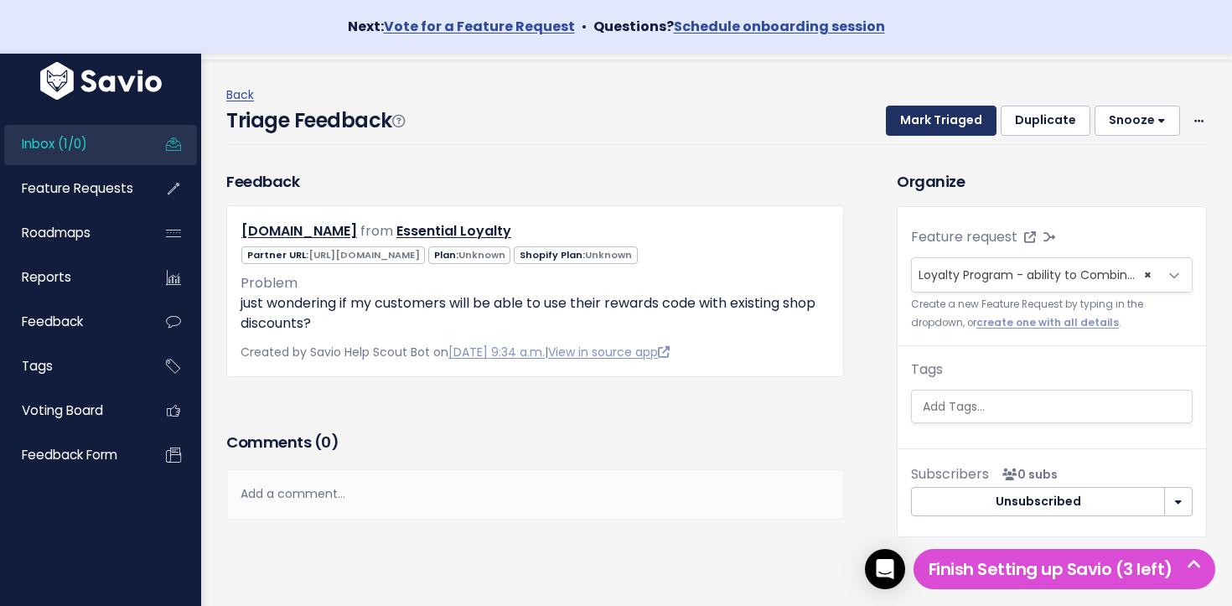
click at [904, 129] on button "Mark Triaged" at bounding box center [941, 121] width 111 height 30
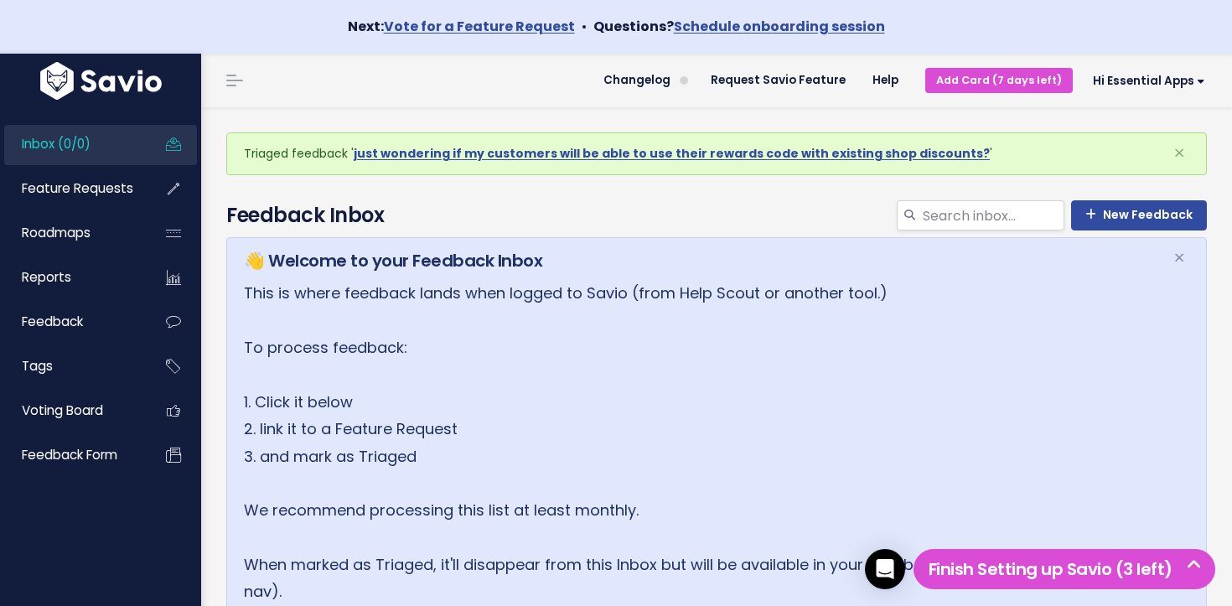
click at [62, 147] on span "Inbox (0/0)" at bounding box center [56, 144] width 69 height 18
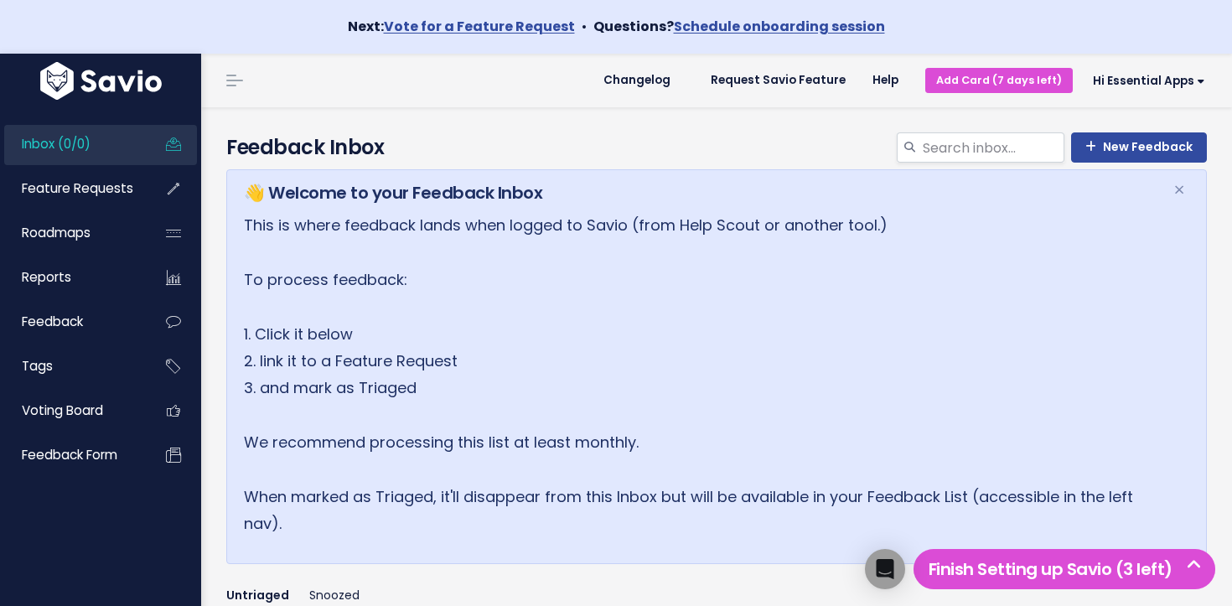
click at [67, 173] on link "Feature Requests" at bounding box center [71, 188] width 135 height 39
